Goal: Task Accomplishment & Management: Use online tool/utility

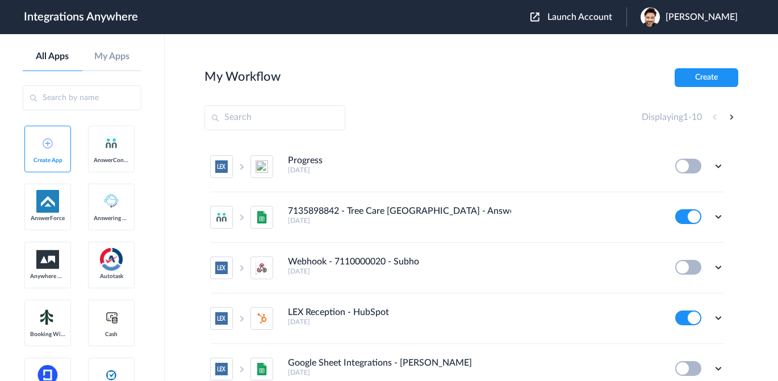
click at [574, 25] on div "Launch Account [PERSON_NAME] My Account Logout" at bounding box center [639, 16] width 219 height 19
click at [574, 19] on span "Launch Account" at bounding box center [579, 16] width 65 height 9
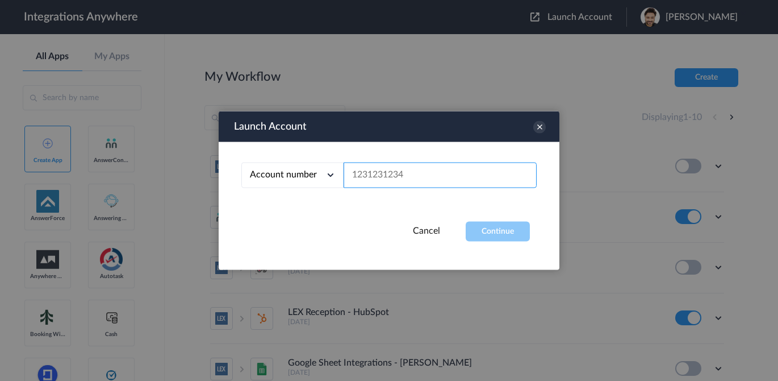
click at [388, 170] on input "text" at bounding box center [440, 175] width 193 height 26
paste input "2067740523"
type input "2067740523"
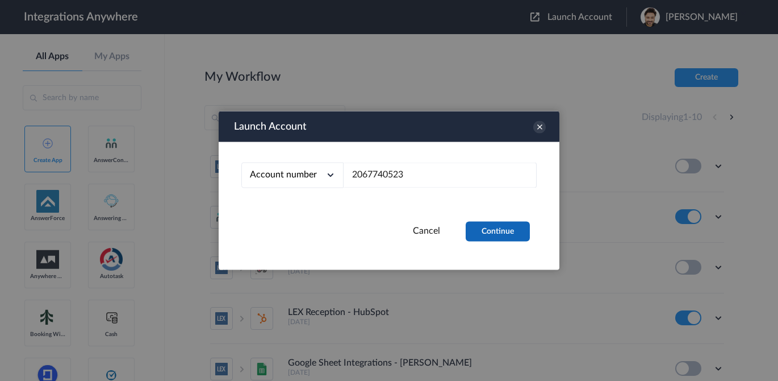
click at [509, 237] on button "Continue" at bounding box center [498, 231] width 64 height 20
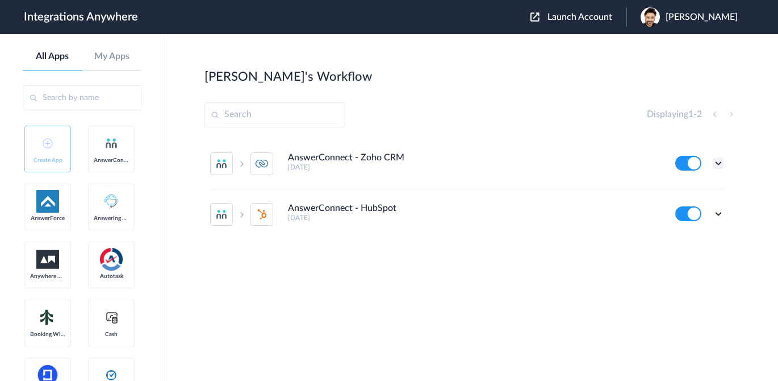
click at [716, 164] on icon at bounding box center [718, 162] width 11 height 11
click at [693, 210] on link "Task history" at bounding box center [686, 210] width 55 height 8
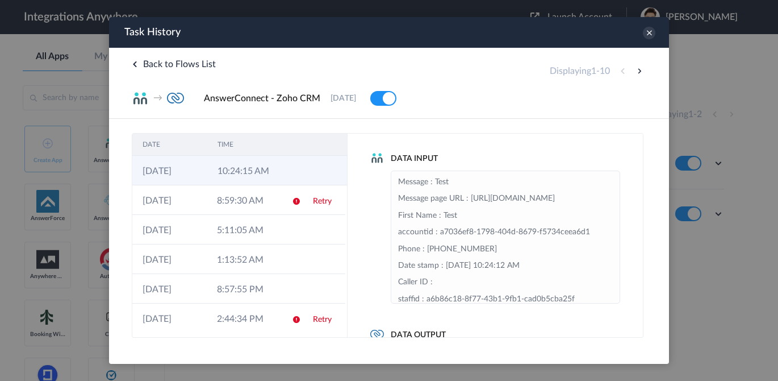
click at [269, 174] on td "10:24:15 AM" at bounding box center [244, 171] width 75 height 30
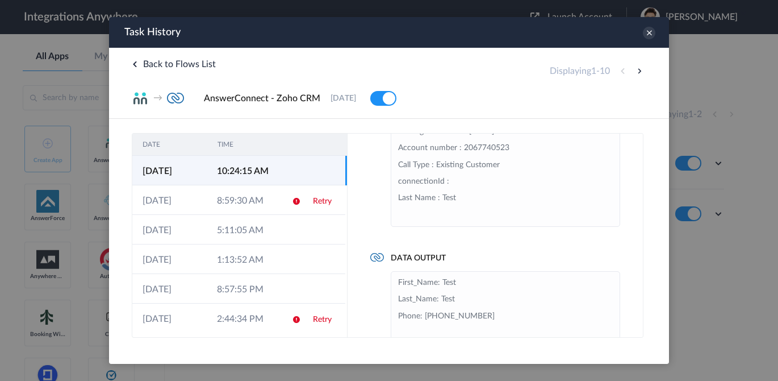
scroll to position [103, 0]
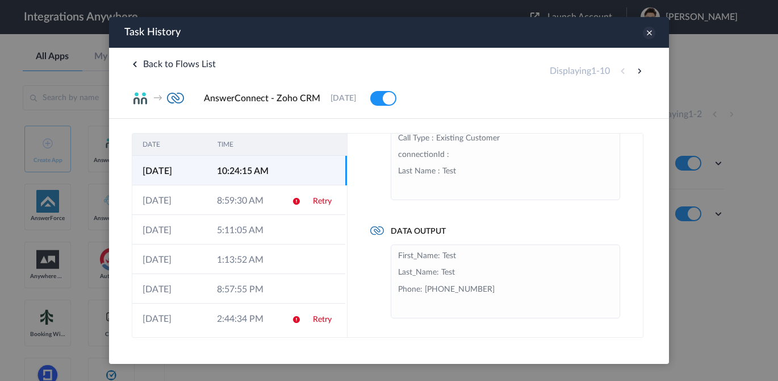
click at [647, 34] on icon at bounding box center [649, 33] width 12 height 12
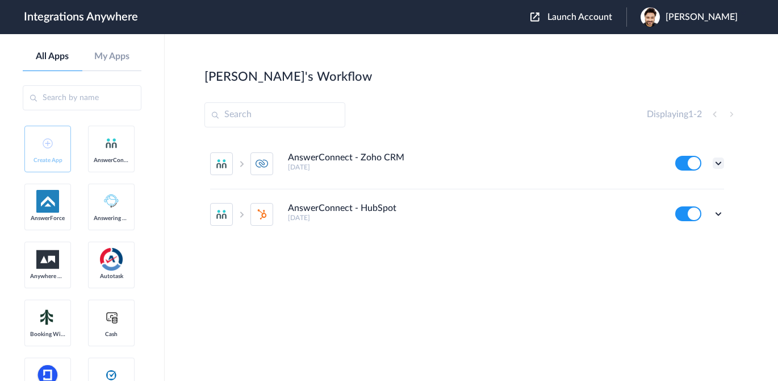
click at [718, 162] on icon at bounding box center [718, 162] width 11 height 11
click at [676, 191] on link "Edit" at bounding box center [672, 189] width 27 height 8
click at [575, 23] on div "Launch Account [PERSON_NAME] My Account Logout" at bounding box center [639, 16] width 219 height 19
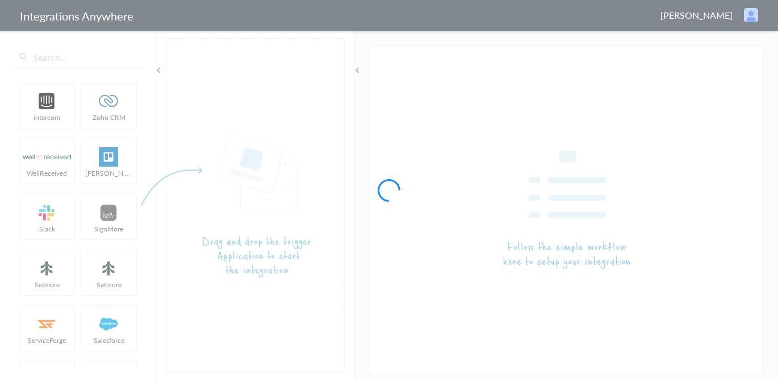
type input "AnswerConnect - Zoho CRM"
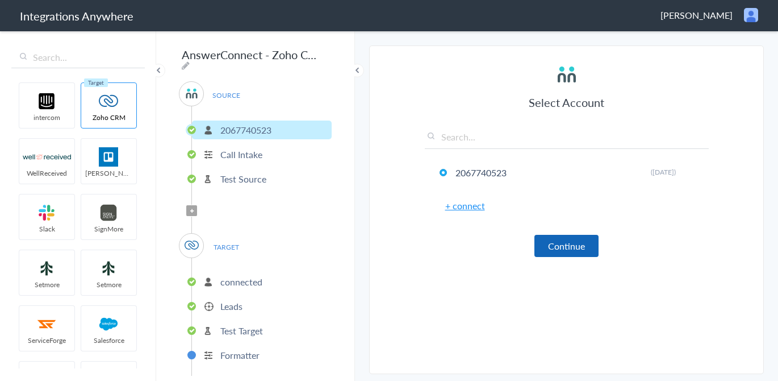
click at [579, 245] on button "Continue" at bounding box center [566, 246] width 64 height 22
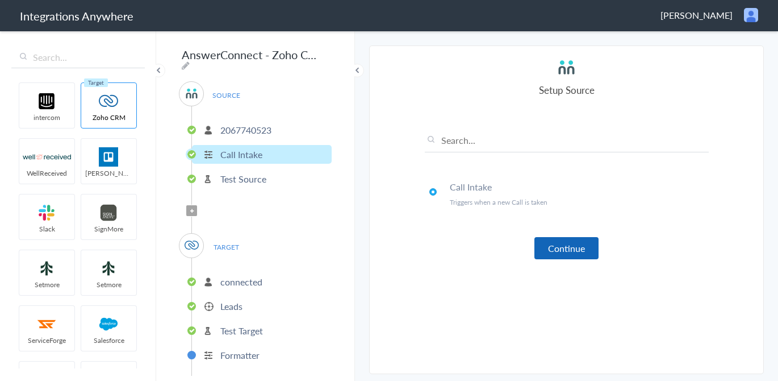
click at [572, 244] on button "Continue" at bounding box center [566, 248] width 64 height 22
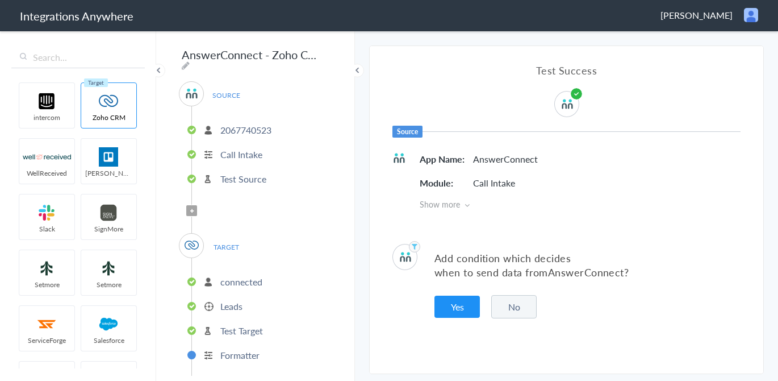
click at [522, 310] on button "No" at bounding box center [513, 306] width 45 height 23
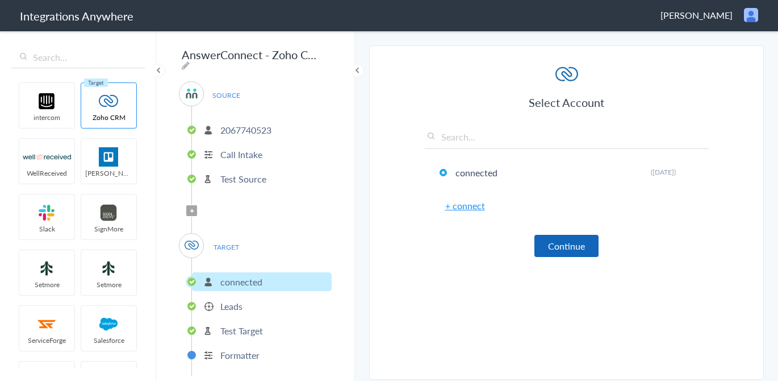
click at [564, 241] on button "Continue" at bounding box center [566, 246] width 64 height 22
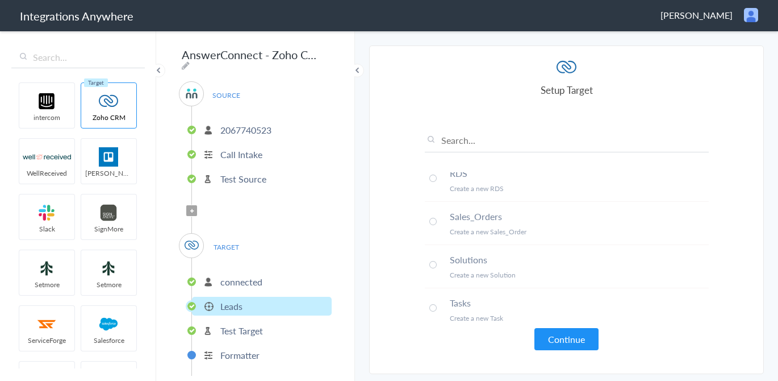
scroll to position [1020, 0]
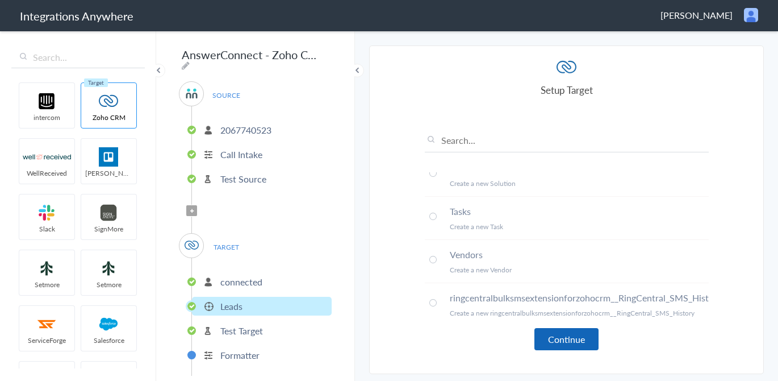
click at [558, 337] on button "Continue" at bounding box center [566, 339] width 64 height 22
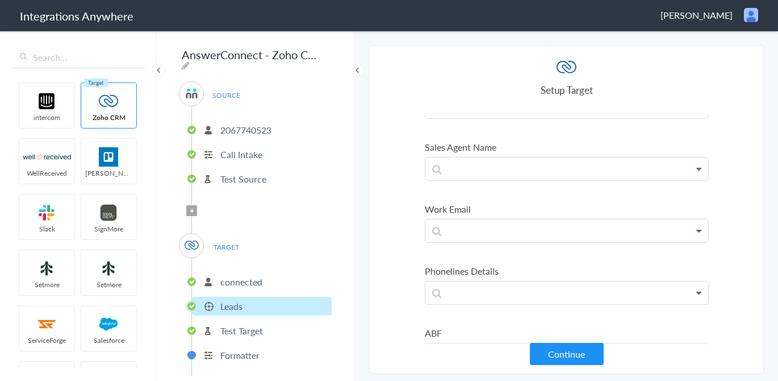
scroll to position [743, 0]
